Goal: Information Seeking & Learning: Learn about a topic

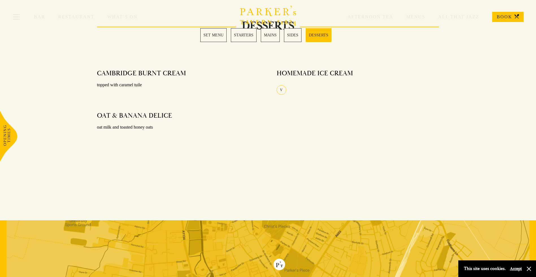
scroll to position [892, 0]
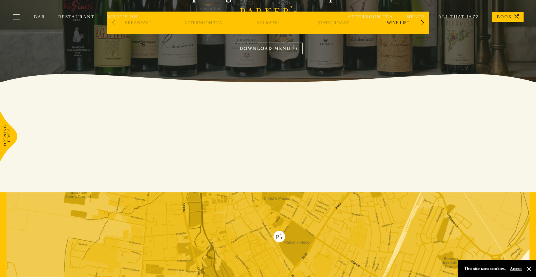
scroll to position [239, 0]
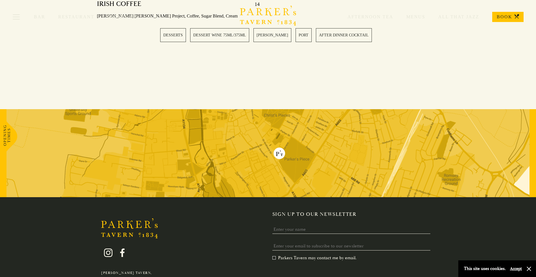
scroll to position [1017, 0]
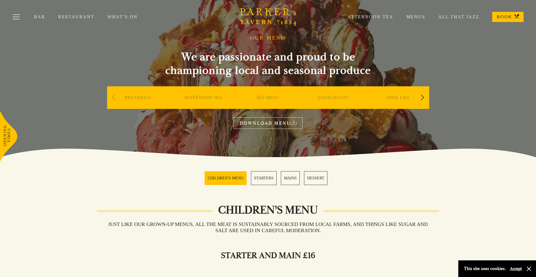
scroll to position [243, 0]
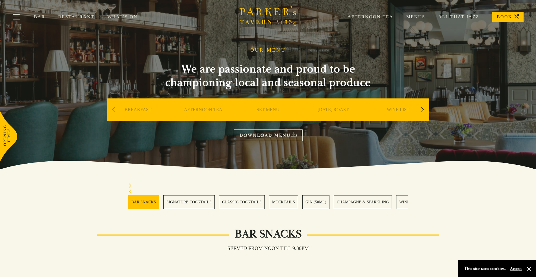
scroll to position [243, 0]
